Goal: Task Accomplishment & Management: Complete application form

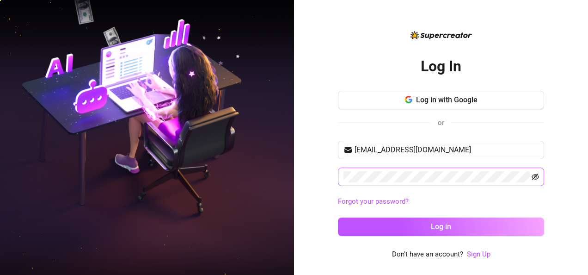
click at [533, 175] on icon "eye-invisible" at bounding box center [535, 176] width 7 height 7
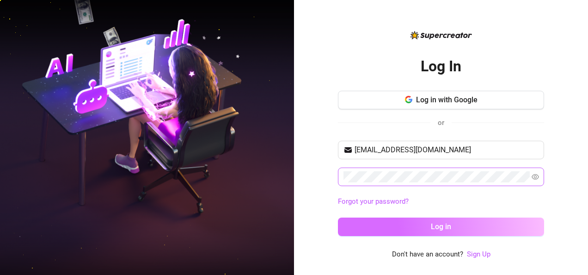
click at [453, 223] on button "Log in" at bounding box center [441, 226] width 206 height 18
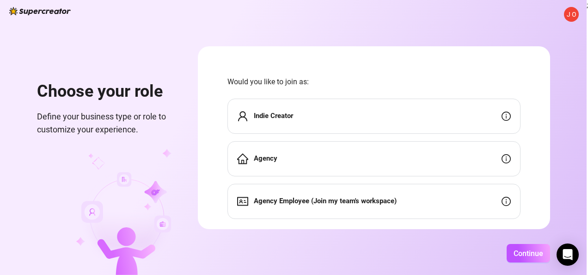
click at [299, 198] on strong "Agency Employee (Join my team's workspace)" at bounding box center [325, 200] width 143 height 8
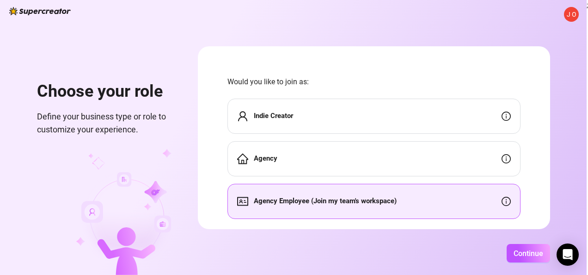
click at [299, 198] on strong "Agency Employee (Join my team's workspace)" at bounding box center [325, 200] width 143 height 8
click at [318, 195] on div "Agency Employee (Join my team's workspace)" at bounding box center [373, 200] width 293 height 35
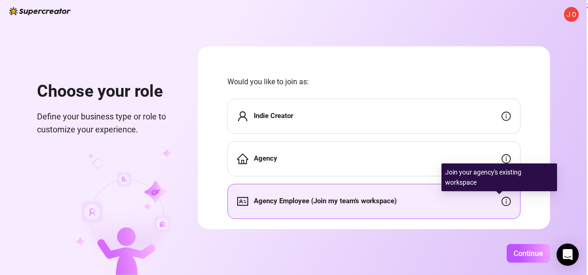
click at [501, 204] on icon "info-circle" at bounding box center [505, 200] width 9 height 9
